Goal: Task Accomplishment & Management: Manage account settings

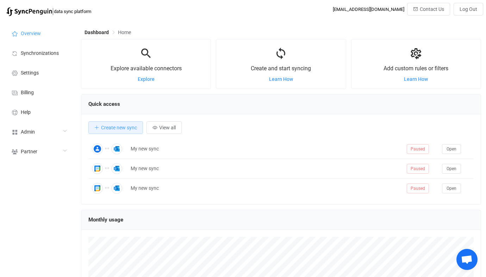
scroll to position [137, 400]
click at [29, 120] on li "Help" at bounding box center [39, 112] width 70 height 20
click at [48, 127] on div "Admin" at bounding box center [39, 132] width 70 height 20
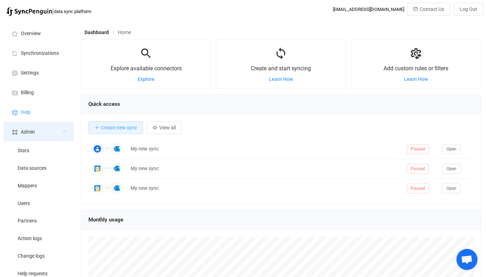
scroll to position [131, 0]
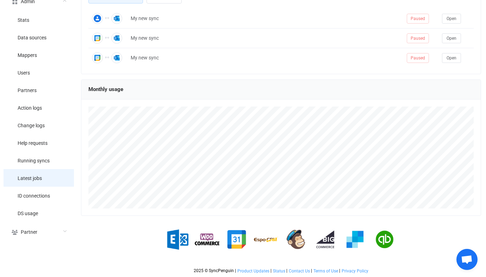
click at [27, 176] on span "Latest jobs" at bounding box center [30, 179] width 24 height 6
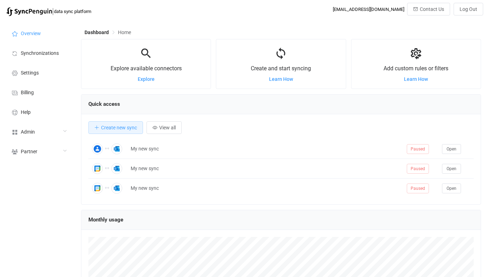
scroll to position [137, 400]
click at [51, 134] on div "Admin" at bounding box center [39, 132] width 70 height 20
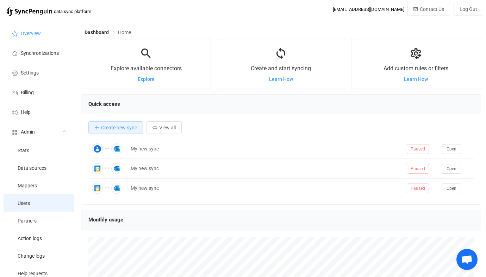
click at [51, 205] on li "Users" at bounding box center [39, 203] width 70 height 18
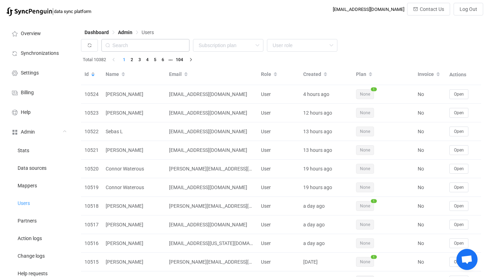
click at [146, 38] on div "Dashboard Admin Users" at bounding box center [281, 34] width 400 height 11
click at [147, 40] on input "text" at bounding box center [145, 45] width 88 height 13
paste input "rajeesh.haridas@unec.ae"
type input "rajeesh.haridas@unec.ae"
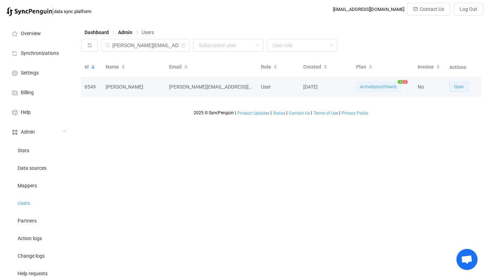
click at [450, 90] on button "Open" at bounding box center [458, 87] width 19 height 10
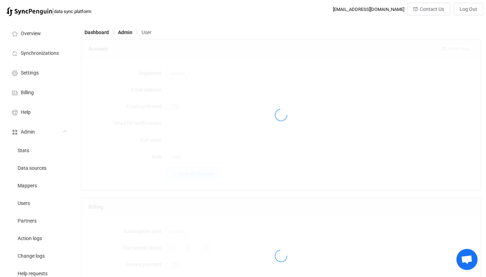
type input "rajeesh.haridas@unec.ae"
type input "Rajeesh Haridas"
type input "33"
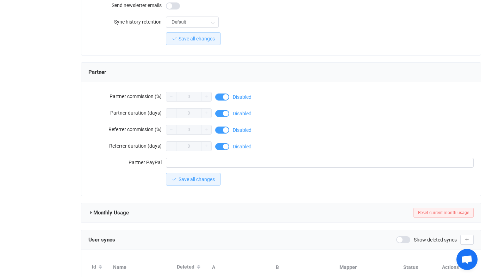
scroll to position [650, 0]
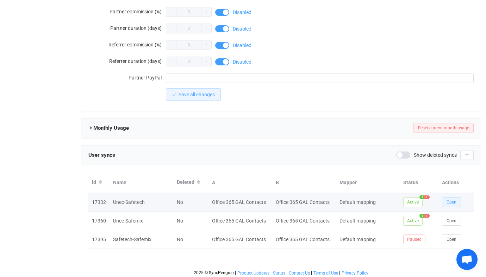
click at [449, 201] on span "Open" at bounding box center [451, 202] width 10 height 5
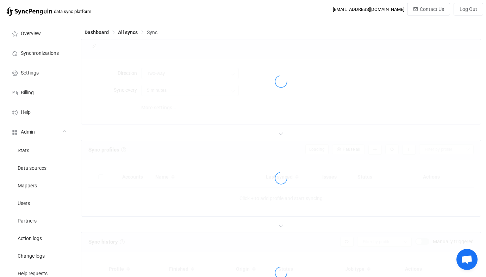
type input "24 hours"
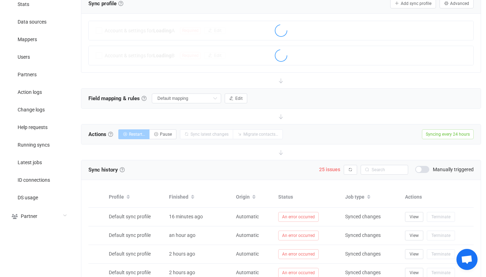
scroll to position [146, 0]
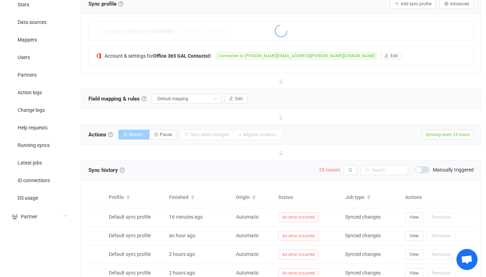
click at [334, 172] on span "25 issues" at bounding box center [329, 170] width 21 height 6
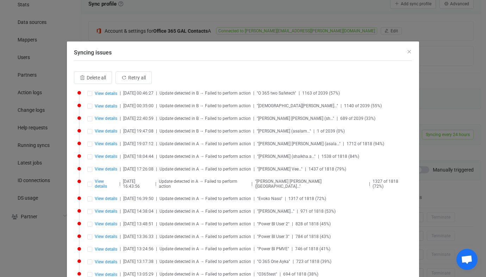
click at [251, 36] on div "Syncing issues Delete all Retry all View details | 2025-10-03 00:46:27 | Update…" at bounding box center [243, 138] width 486 height 277
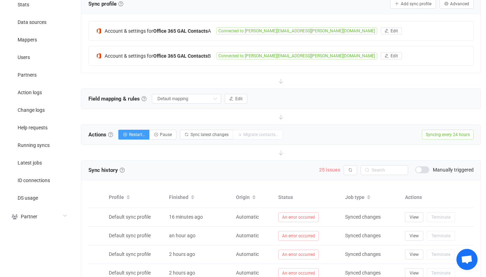
click at [334, 169] on span "25 issues" at bounding box center [329, 170] width 21 height 6
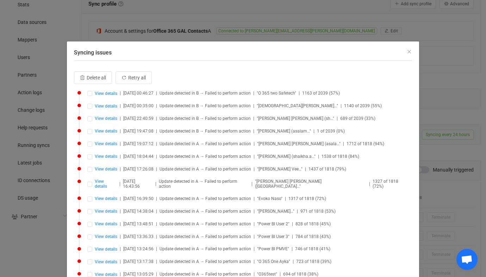
click at [392, 133] on li "View details | 2025-10-02 19:47:08 | Update detected in B → Failed to perform a…" at bounding box center [244, 135] width 334 height 13
click at [430, 143] on div "Syncing issues Delete all Retry all View details | 2025-10-03 00:46:27 | Update…" at bounding box center [243, 138] width 486 height 277
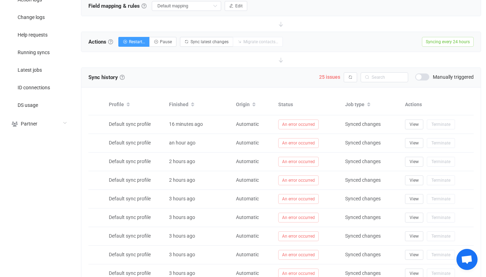
scroll to position [307, 0]
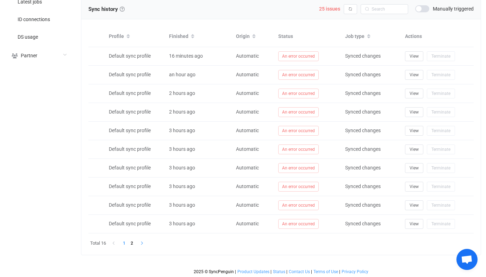
click at [136, 243] on button "button" at bounding box center [140, 244] width 11 height 8
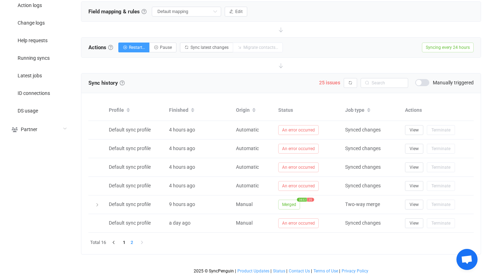
scroll to position [233, 0]
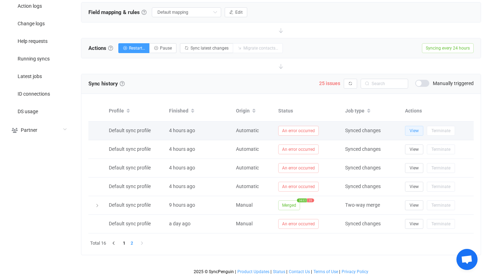
click at [409, 129] on span "View" at bounding box center [413, 130] width 9 height 5
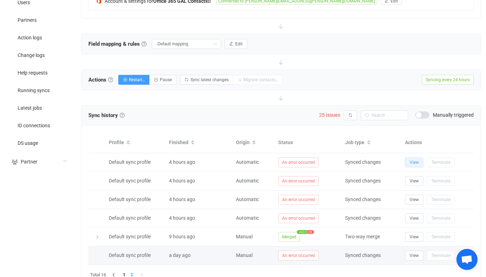
scroll to position [213, 0]
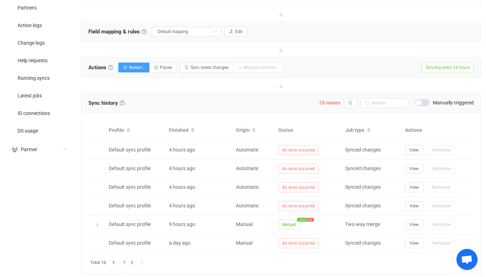
click at [120, 261] on li "1" at bounding box center [124, 263] width 8 height 8
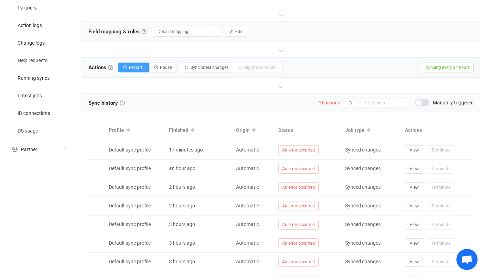
scroll to position [0, 0]
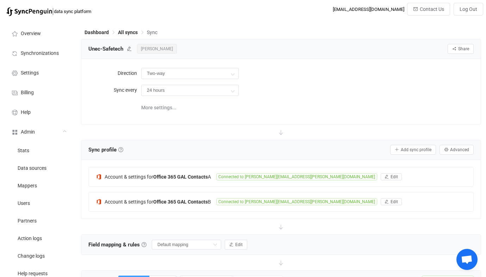
click at [162, 52] on span "Rajeesh Haridas" at bounding box center [157, 49] width 40 height 10
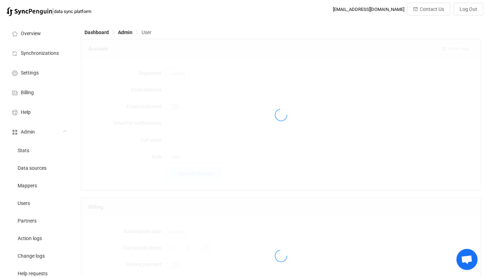
type input "rajeesh.haridas@unec.ae"
type input "Rajeesh Haridas"
type input "33"
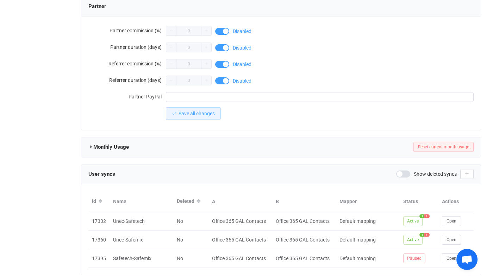
scroll to position [650, 0]
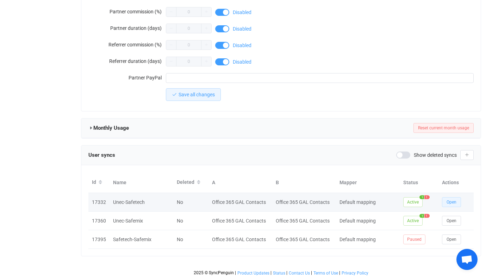
click at [448, 197] on button "Open" at bounding box center [451, 202] width 19 height 10
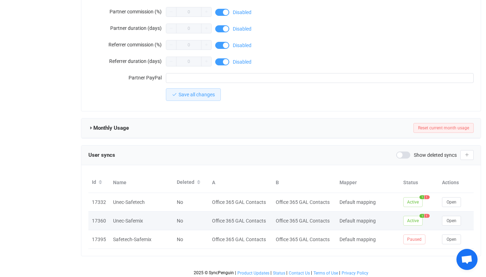
click at [450, 224] on div "Open" at bounding box center [455, 221] width 35 height 10
click at [451, 216] on button "Open" at bounding box center [451, 221] width 19 height 10
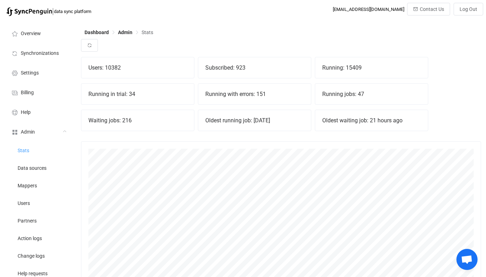
scroll to position [43, 0]
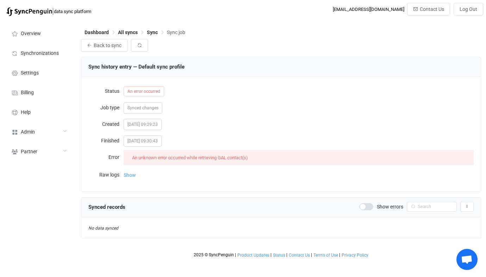
click at [128, 172] on span "Show" at bounding box center [130, 175] width 12 height 14
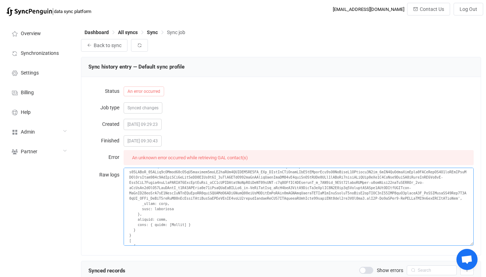
scroll to position [701, 0]
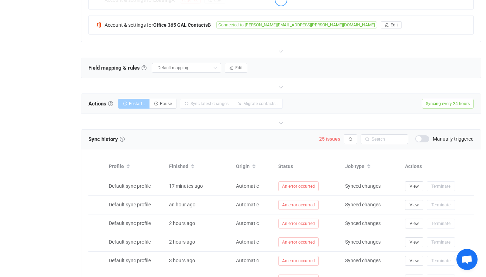
scroll to position [176, 0]
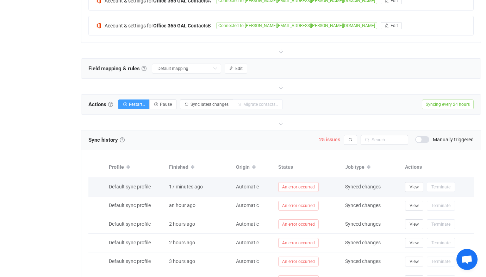
click at [285, 193] on td "An error occurred" at bounding box center [307, 187] width 67 height 19
click at [299, 185] on span "An error occurred" at bounding box center [298, 187] width 40 height 10
click at [410, 185] on span "View" at bounding box center [413, 187] width 9 height 5
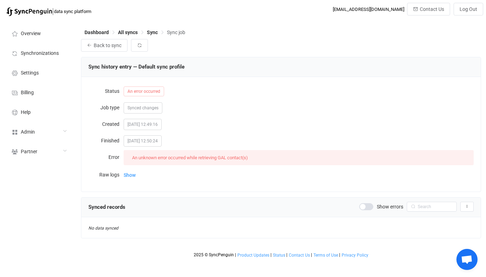
click at [132, 170] on span "Show" at bounding box center [130, 175] width 12 height 14
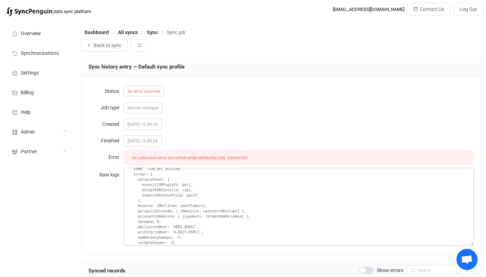
scroll to position [78, 0]
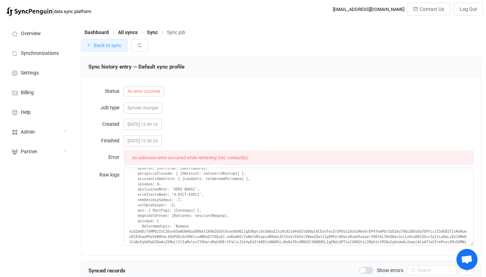
click at [119, 51] on button "Back to sync" at bounding box center [104, 45] width 46 height 13
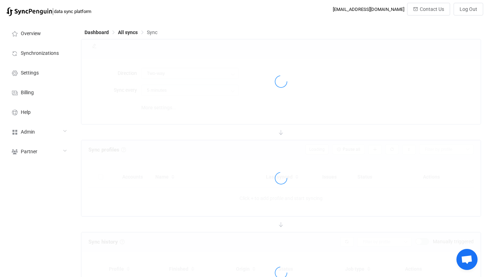
type input "24 hours"
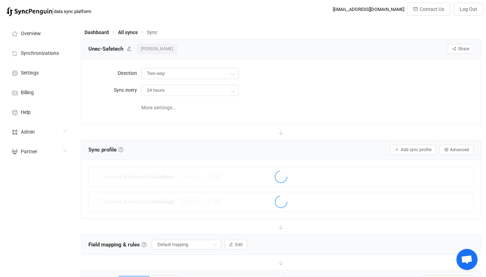
click at [150, 48] on span "Rajeesh Haridas" at bounding box center [157, 49] width 40 height 10
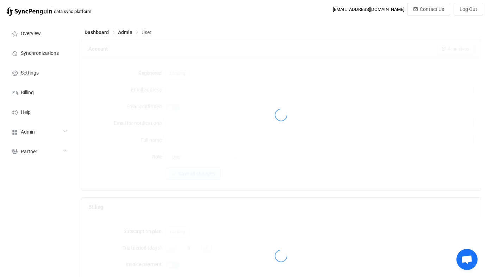
type input "rajeesh.haridas@unec.ae"
type input "Rajeesh Haridas"
type input "33"
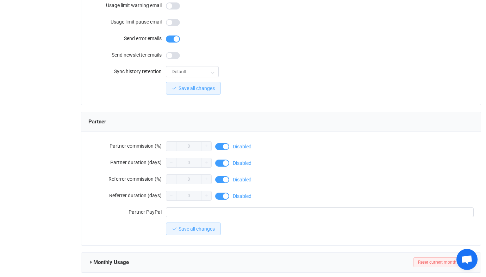
scroll to position [650, 0]
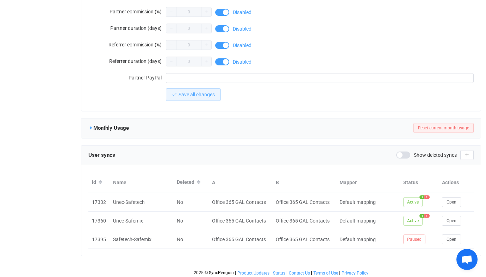
click at [90, 126] on icon at bounding box center [90, 128] width 5 height 5
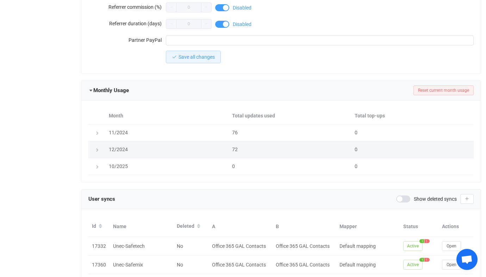
scroll to position [732, 0]
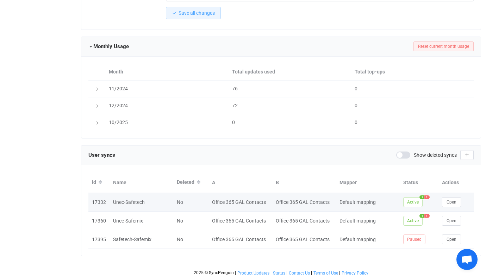
click at [453, 205] on td "Open" at bounding box center [455, 202] width 35 height 19
click at [452, 201] on span "Open" at bounding box center [451, 202] width 10 height 5
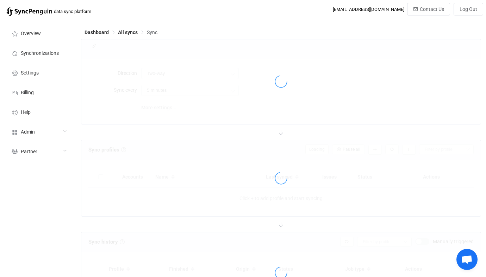
type input "24 hours"
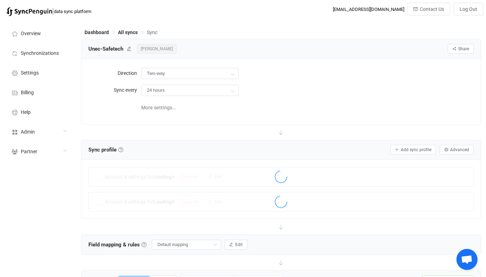
scroll to position [58, 0]
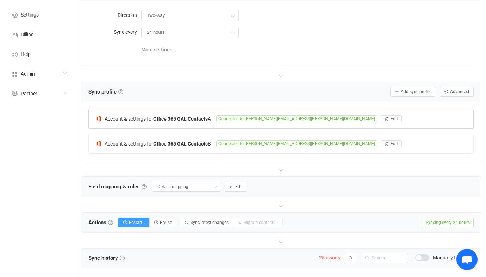
click at [179, 123] on div at bounding box center [281, 120] width 384 height 16
click at [189, 119] on b "Office 365 GAL Contacts" at bounding box center [180, 119] width 55 height 6
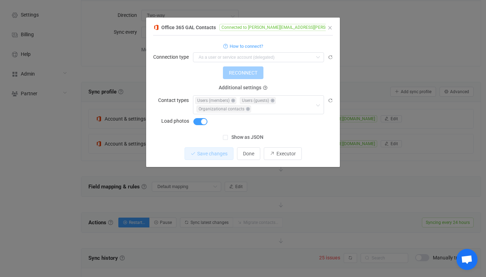
click at [121, 141] on div "Office 365 GAL Contacts Connected to rajeesh.haridas@unec.ae 1 { { "connectionT…" at bounding box center [243, 138] width 486 height 277
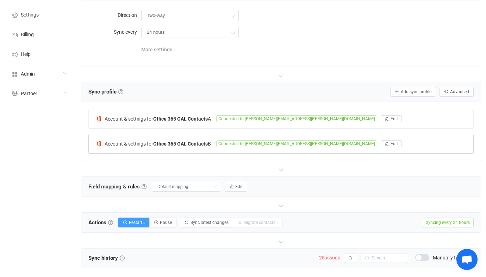
click at [177, 141] on b "Office 365 GAL Contacts" at bounding box center [180, 144] width 55 height 6
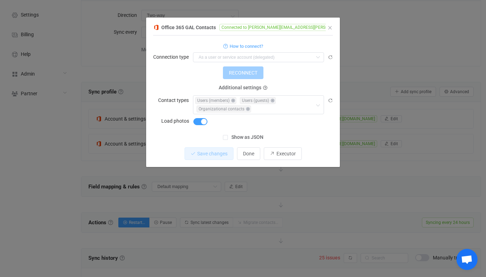
click at [124, 146] on div "Office 365 GAL Contacts Connected to rajeesh.haridas@safe-tech.ae 1 { { "connec…" at bounding box center [243, 138] width 486 height 277
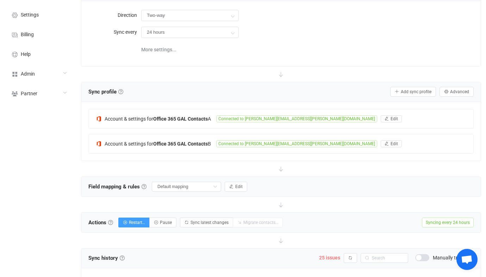
click at [175, 133] on div "Account & settings for Office 365 GAL Contacts A Connected to rajeesh.haridas@u…" at bounding box center [280, 131] width 385 height 45
click at [176, 119] on b "Office 365 GAL Contacts" at bounding box center [180, 119] width 55 height 6
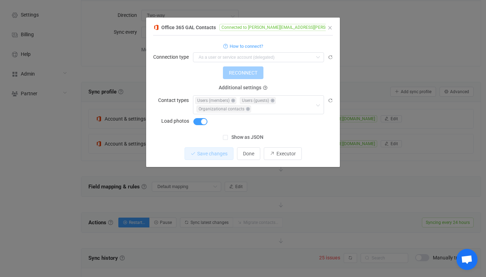
click at [124, 135] on div "Office 365 GAL Contacts Connected to rajeesh.haridas@unec.ae 1 { { "connectionT…" at bounding box center [243, 138] width 486 height 277
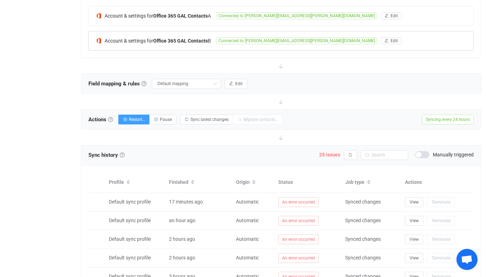
scroll to position [185, 0]
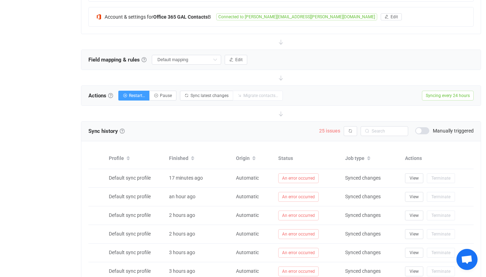
click at [322, 129] on span "25 issues" at bounding box center [329, 131] width 21 height 6
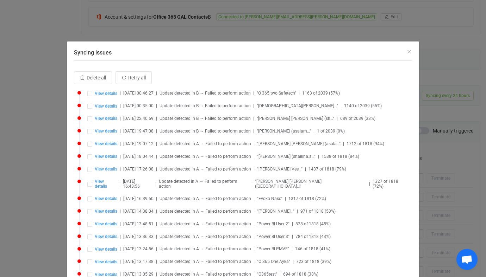
click at [232, 22] on div "Syncing issues Delete all Retry all View details | 2025-10-03 00:46:27 | Update…" at bounding box center [243, 138] width 486 height 277
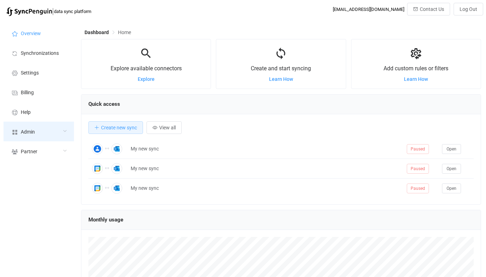
scroll to position [137, 400]
click at [55, 139] on div "Admin" at bounding box center [39, 132] width 70 height 20
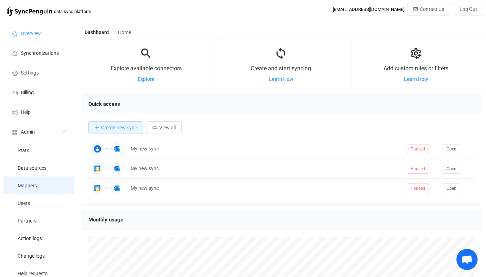
click at [46, 189] on li "Mappers" at bounding box center [39, 186] width 70 height 18
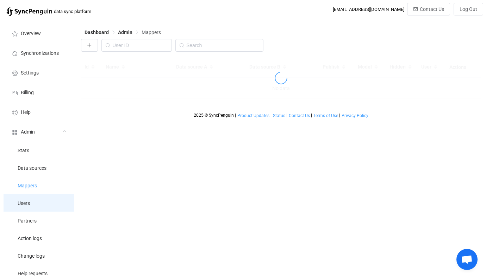
click at [46, 203] on li "Users" at bounding box center [39, 203] width 70 height 18
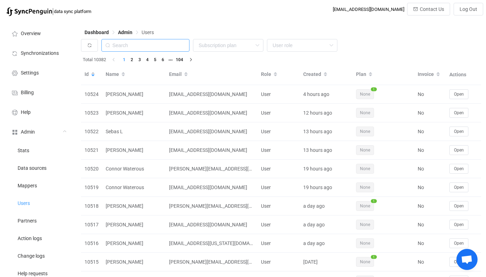
click at [155, 45] on input "text" at bounding box center [145, 45] width 88 height 13
paste input "[EMAIL_ADDRESS][DOMAIN_NAME]"
type input "[EMAIL_ADDRESS][DOMAIN_NAME]"
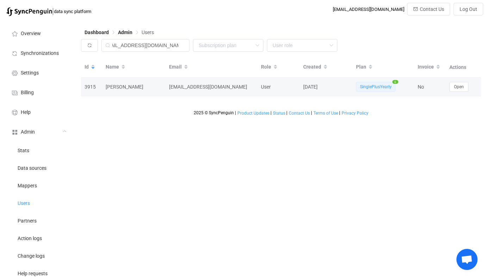
click at [440, 87] on div "No" at bounding box center [430, 87] width 32 height 8
click at [443, 87] on div "No" at bounding box center [430, 87] width 32 height 8
click at [458, 87] on span "Open" at bounding box center [459, 86] width 10 height 5
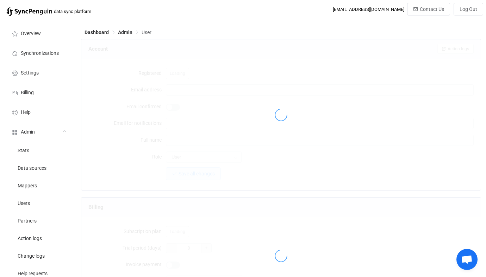
type input "[EMAIL_ADDRESS][DOMAIN_NAME]"
type input "[PERSON_NAME]"
type input "14"
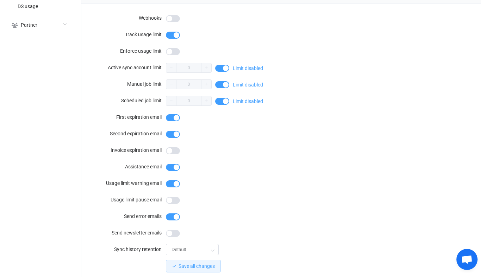
scroll to position [613, 0]
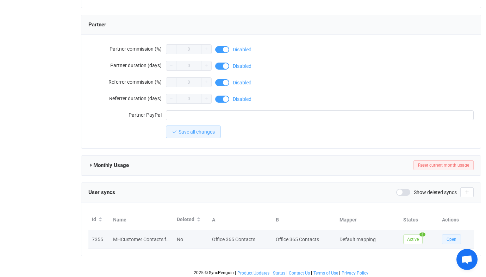
click at [454, 241] on button "Open" at bounding box center [451, 240] width 19 height 10
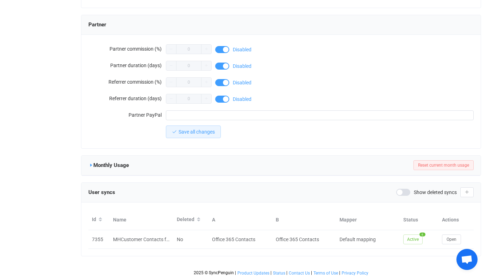
click at [89, 164] on icon at bounding box center [90, 165] width 5 height 5
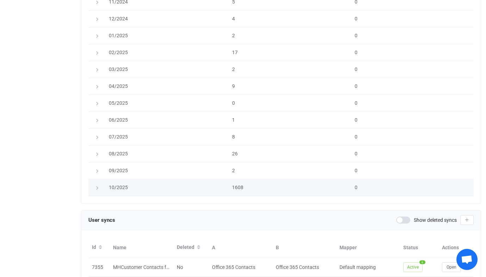
scroll to position [1336, 0]
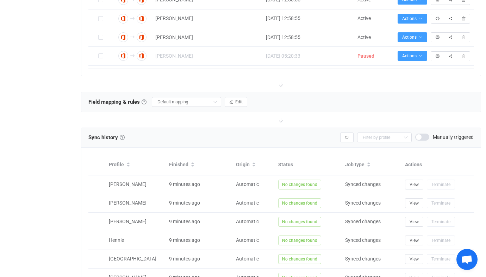
scroll to position [184, 0]
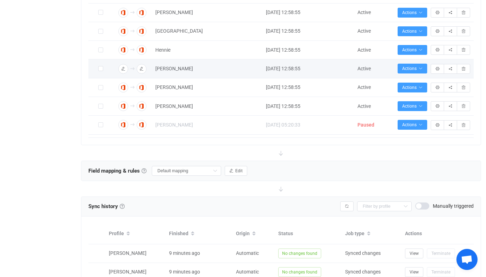
click at [153, 70] on div "Sean" at bounding box center [207, 69] width 110 height 8
click at [159, 69] on span "Sean" at bounding box center [174, 69] width 38 height 8
type input "Sean"
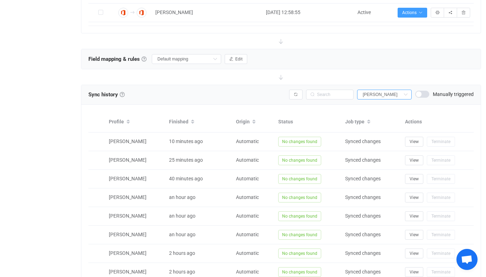
scroll to position [250, 0]
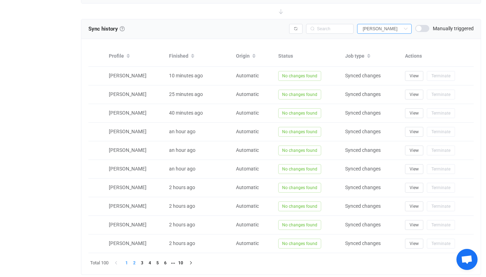
click at [133, 264] on li "2" at bounding box center [134, 263] width 8 height 8
click at [144, 262] on li "3" at bounding box center [142, 263] width 8 height 8
click at [148, 262] on li "4" at bounding box center [150, 263] width 8 height 8
click at [155, 262] on li "5" at bounding box center [157, 263] width 8 height 8
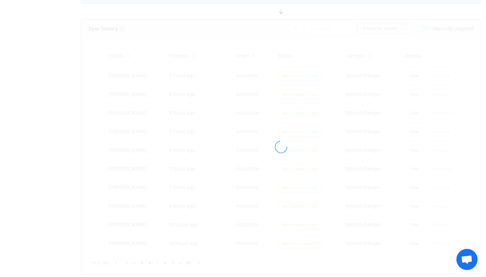
click at [166, 261] on div at bounding box center [280, 146] width 399 height 255
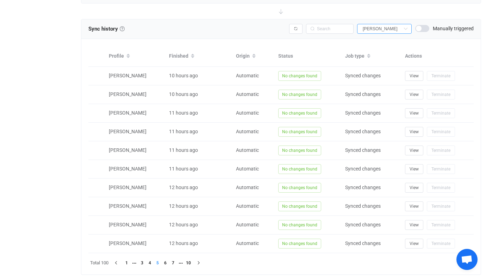
click at [166, 261] on li "6" at bounding box center [165, 263] width 8 height 8
click at [166, 262] on li "7" at bounding box center [165, 263] width 8 height 8
click at [166, 262] on li "8" at bounding box center [165, 263] width 8 height 8
click at [175, 261] on li "9" at bounding box center [173, 263] width 8 height 8
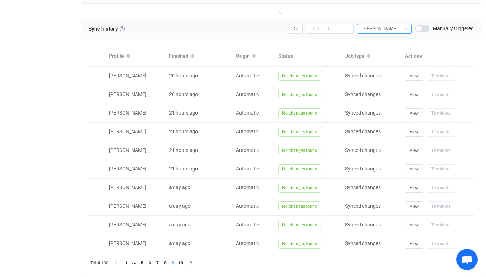
click at [181, 261] on li "10" at bounding box center [181, 263] width 8 height 8
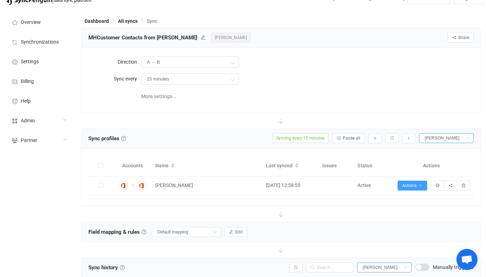
scroll to position [0, 0]
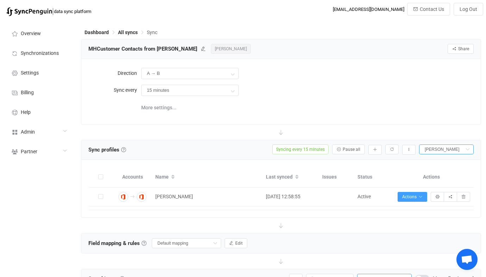
click at [211, 51] on span "Mark Mac Dougall" at bounding box center [231, 49] width 40 height 10
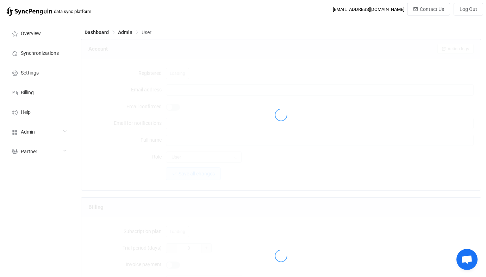
type input "syncpenguin@mhautomation.co.za"
type input "Mark Mac Dougall"
type input "14"
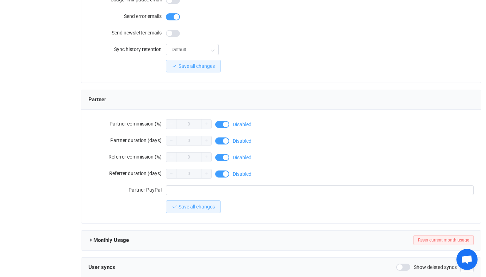
scroll to position [568, 0]
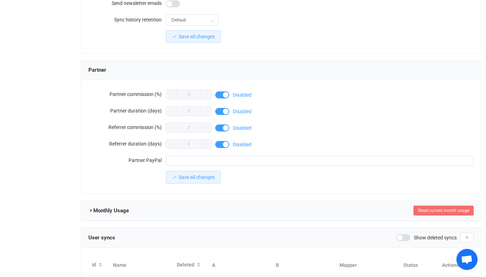
click at [450, 209] on span "Reset current month usage" at bounding box center [443, 210] width 51 height 5
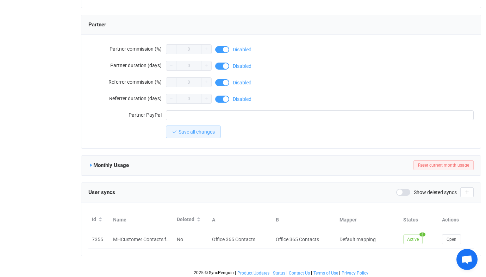
click at [92, 163] on icon at bounding box center [90, 165] width 5 height 5
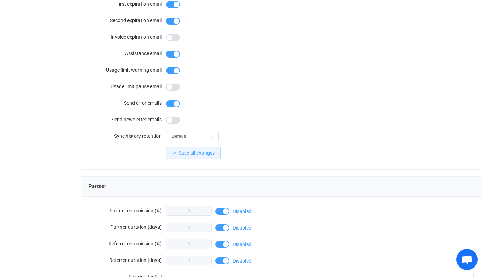
scroll to position [458, 0]
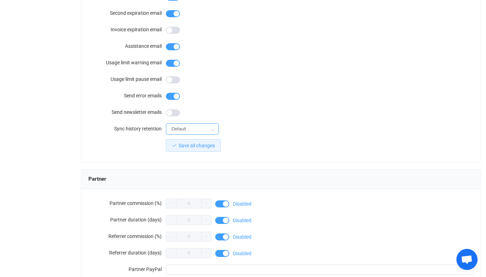
click at [194, 130] on input "Default" at bounding box center [192, 129] width 53 height 11
click at [188, 214] on li "7 days" at bounding box center [192, 219] width 52 height 12
type input "7 days"
click at [194, 147] on button "Save all changes" at bounding box center [193, 145] width 55 height 13
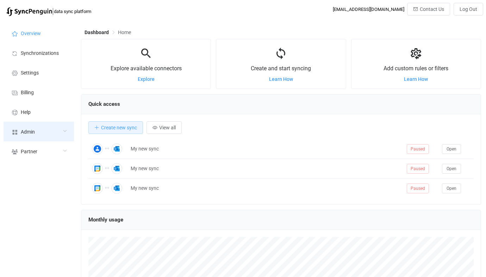
click at [44, 134] on div "Admin" at bounding box center [39, 132] width 70 height 20
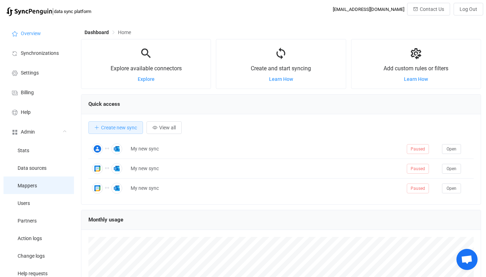
click at [43, 192] on li "Mappers" at bounding box center [39, 186] width 70 height 18
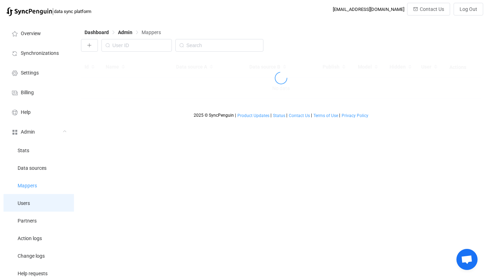
click at [43, 198] on li "Users" at bounding box center [39, 203] width 70 height 18
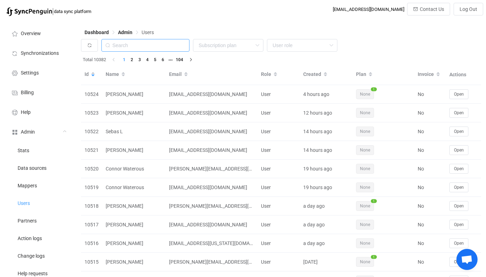
click at [144, 47] on input "text" at bounding box center [145, 45] width 88 height 13
paste input "[EMAIL_ADDRESS][DOMAIN_NAME]"
type input "[EMAIL_ADDRESS][DOMAIN_NAME]"
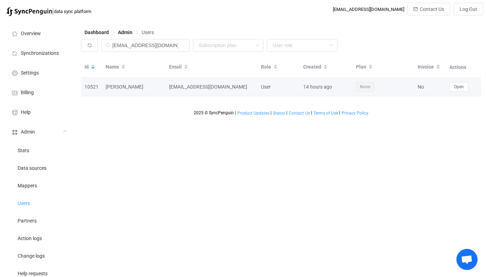
click at [452, 94] on td "Open" at bounding box center [462, 87] width 35 height 19
click at [457, 88] on span "Open" at bounding box center [459, 86] width 10 height 5
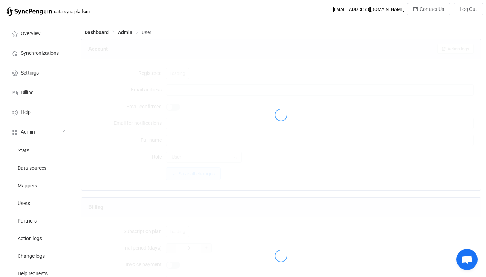
type input "[EMAIL_ADDRESS][DOMAIN_NAME]"
type input "[PERSON_NAME]"
type input "14"
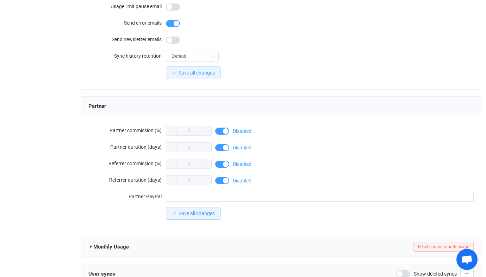
scroll to position [615, 0]
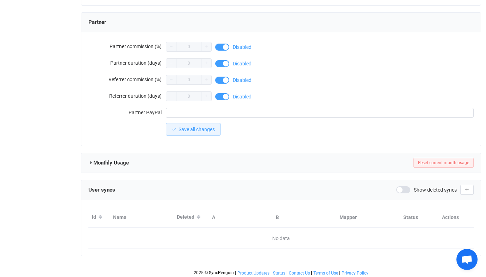
click at [401, 189] on span at bounding box center [403, 189] width 14 height 7
